Goal: Task Accomplishment & Management: Manage account settings

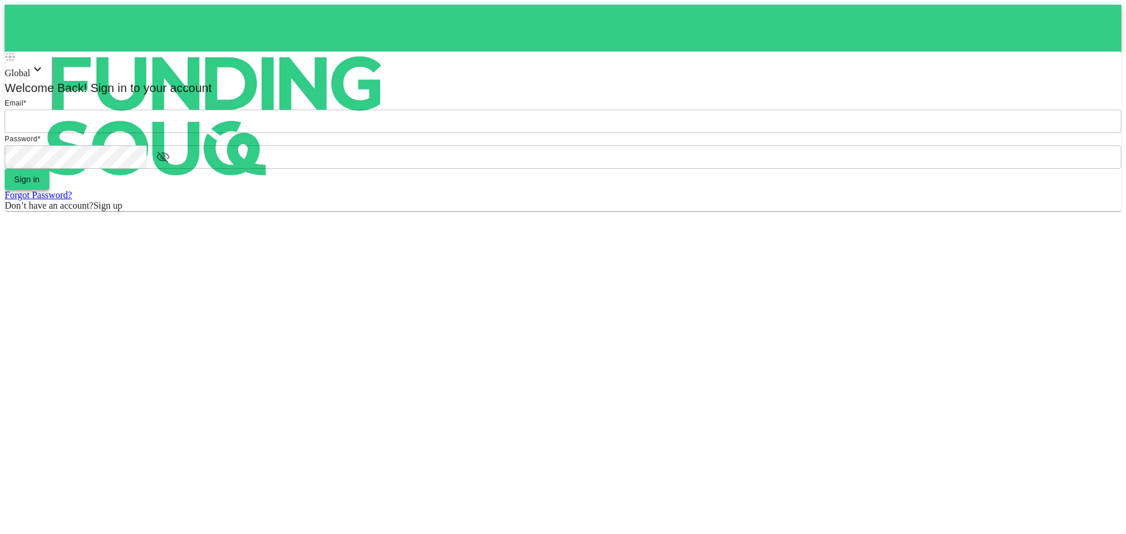
type input "[EMAIL_ADDRESS][DOMAIN_NAME]"
click at [40, 184] on span "Sign in" at bounding box center [27, 179] width 26 height 9
